Goal: Task Accomplishment & Management: Use online tool/utility

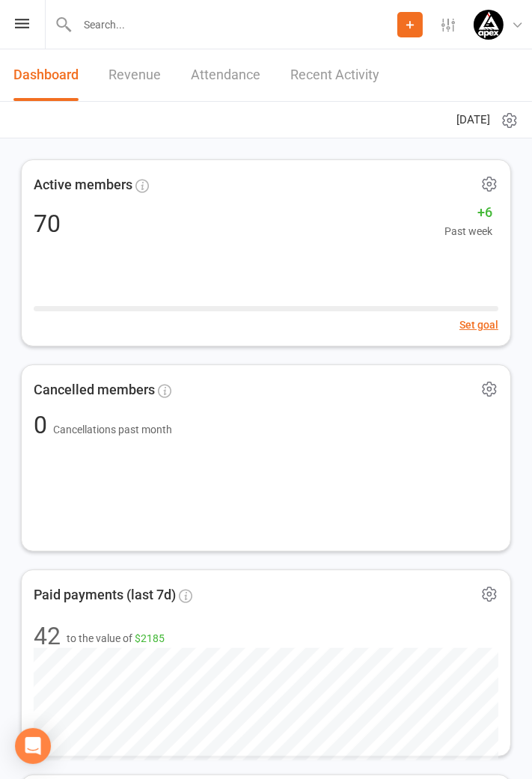
click at [18, 28] on icon at bounding box center [22, 24] width 14 height 10
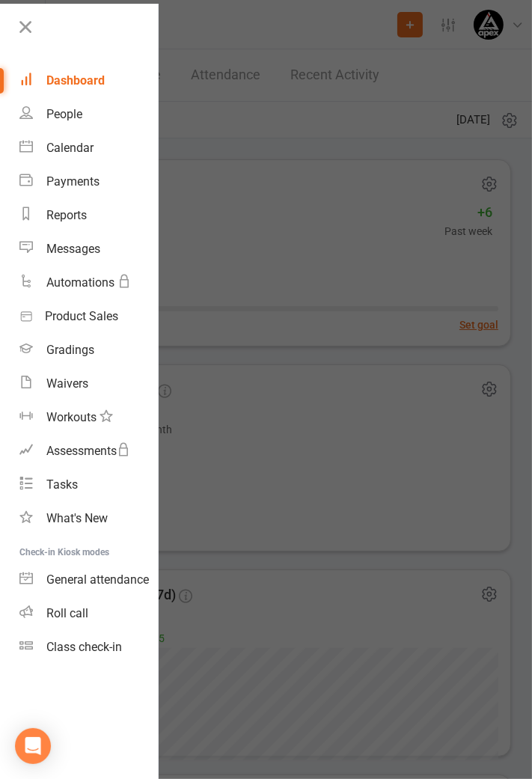
click at [109, 652] on div "Class check-in" at bounding box center [84, 647] width 76 height 14
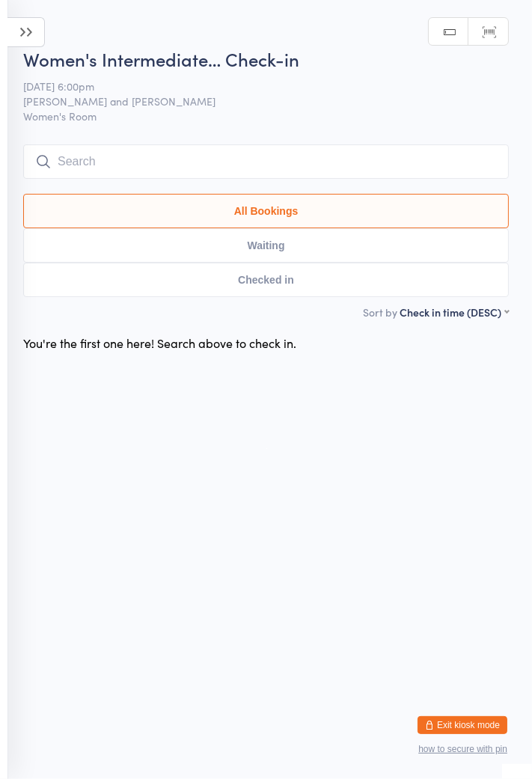
click at [24, 39] on icon at bounding box center [25, 32] width 37 height 30
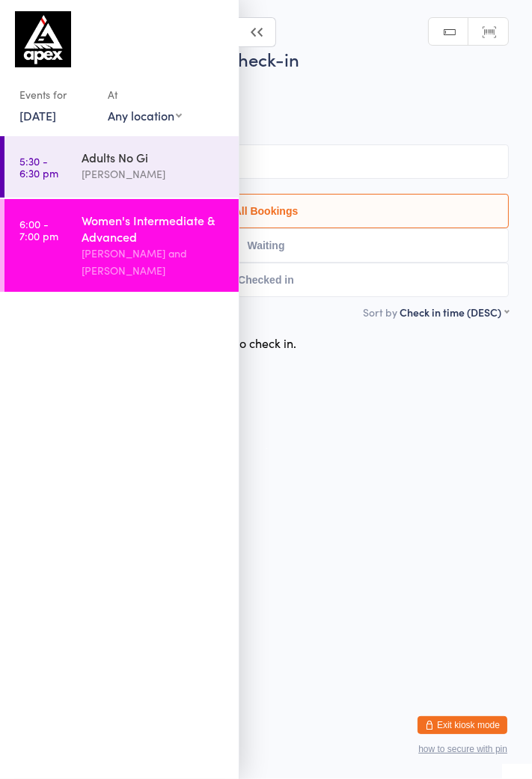
click at [56, 117] on link "24 Jul, 2025" at bounding box center [37, 115] width 37 height 16
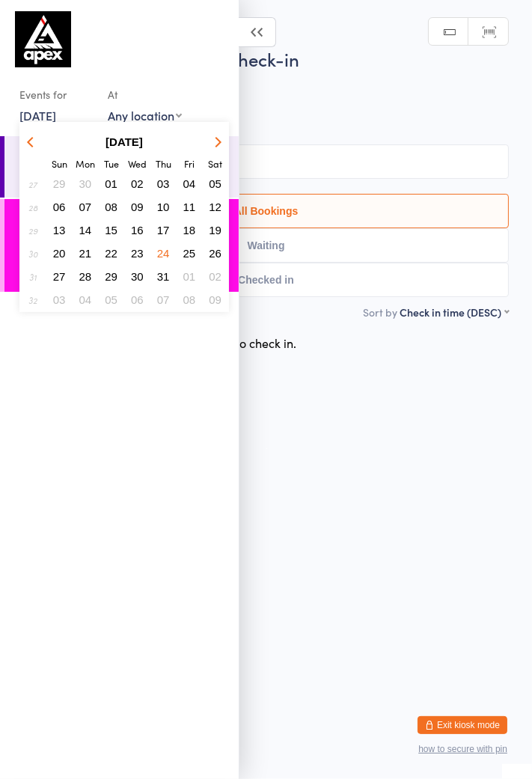
click at [214, 144] on icon "button" at bounding box center [216, 141] width 10 height 10
click at [134, 232] on span "13" at bounding box center [137, 230] width 13 height 13
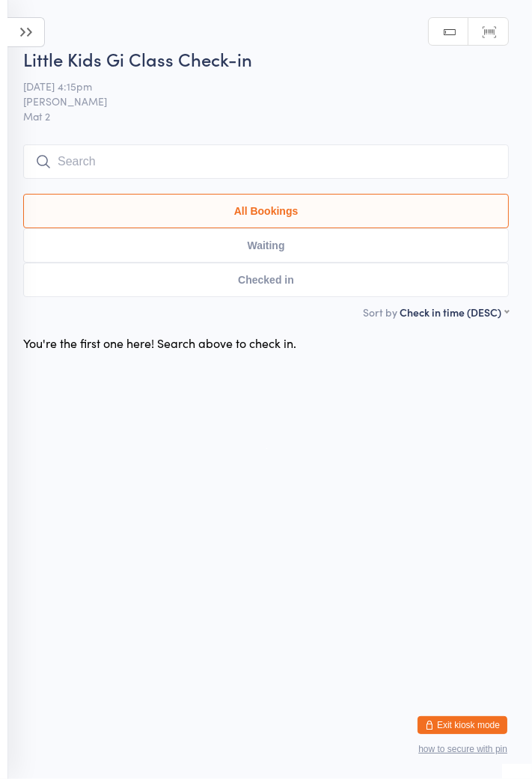
click at [19, 32] on icon at bounding box center [25, 32] width 37 height 30
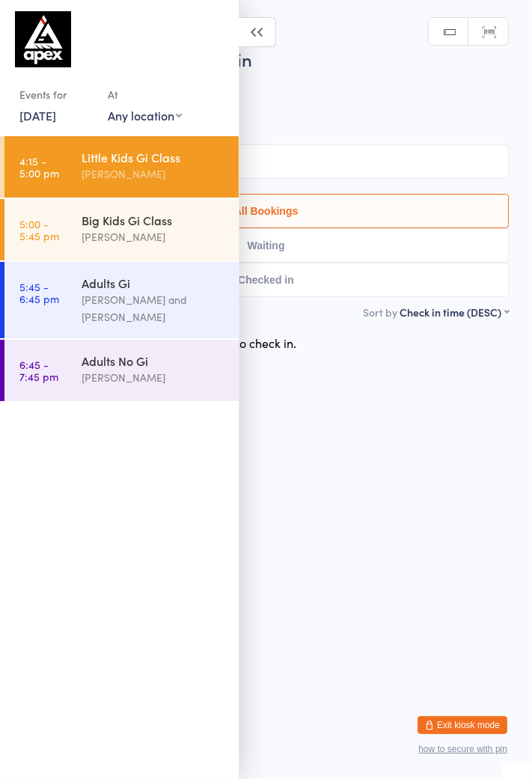
click at [177, 300] on div "Sid Halabi and Parwaiz Haidary" at bounding box center [154, 308] width 144 height 34
